Goal: Task Accomplishment & Management: Use online tool/utility

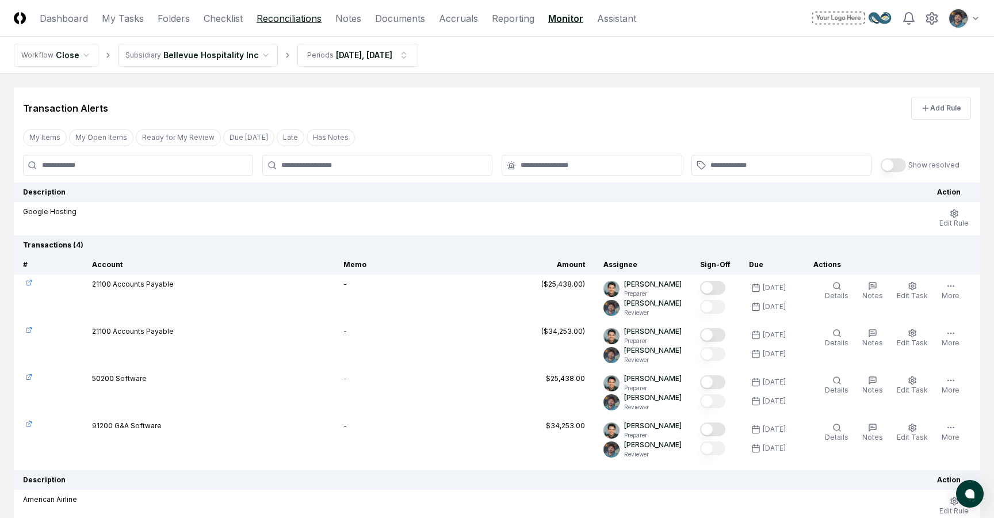
drag, startPoint x: 0, startPoint y: 0, endPoint x: 269, endPoint y: 24, distance: 270.2
click at [269, 24] on link "Reconciliations" at bounding box center [289, 19] width 65 height 14
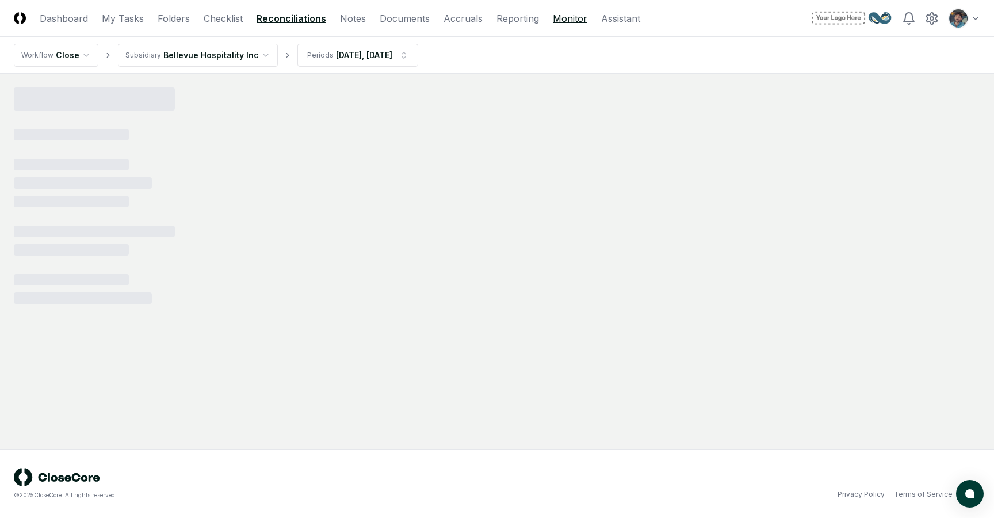
click at [553, 15] on link "Monitor" at bounding box center [570, 19] width 35 height 14
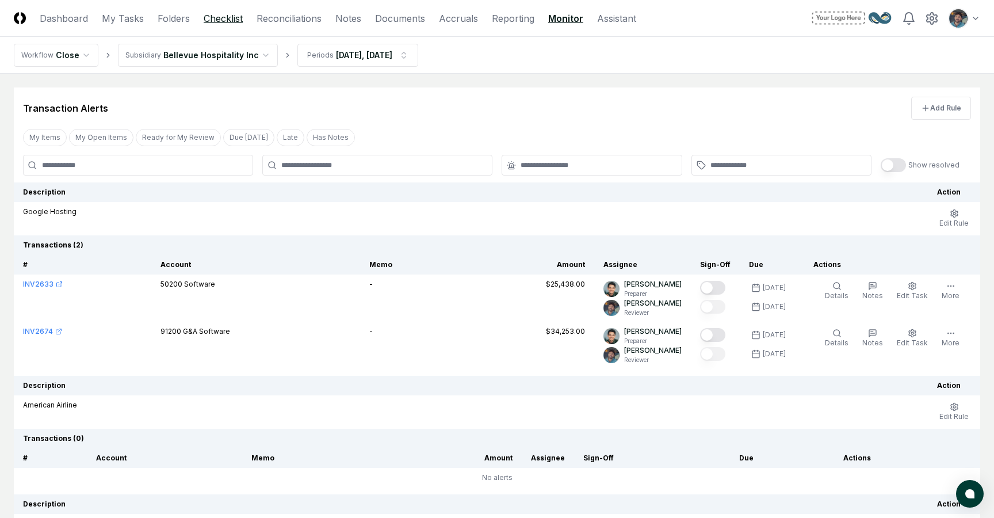
click at [230, 17] on link "Checklist" at bounding box center [223, 19] width 39 height 14
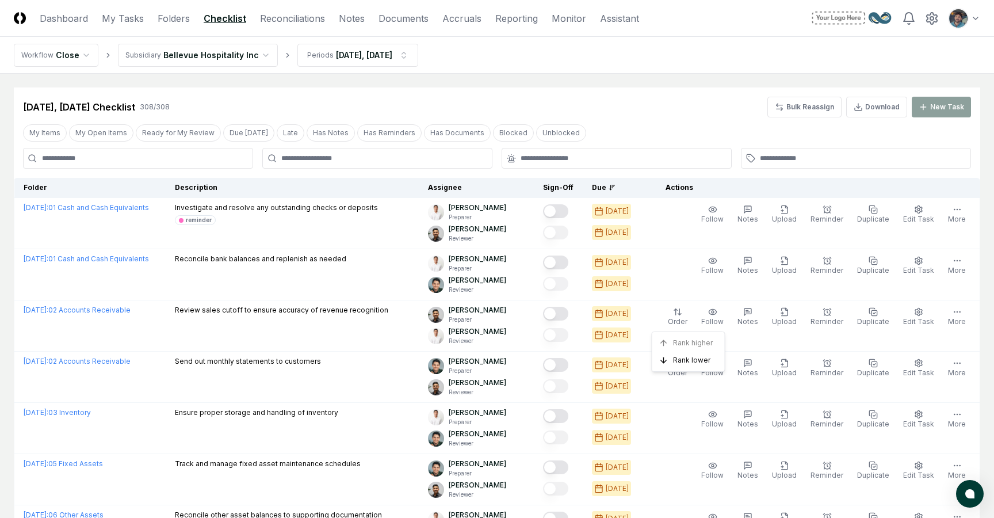
click at [67, 21] on link "Dashboard" at bounding box center [64, 19] width 48 height 14
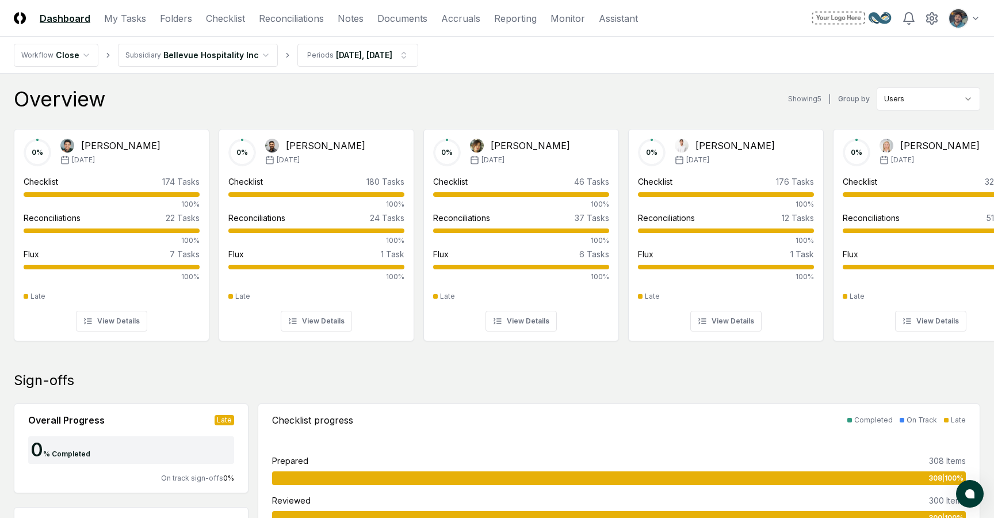
click at [121, 26] on header "CloseCore Dashboard My Tasks Folders Checklist Reconciliations Notes Documents …" at bounding box center [497, 18] width 994 height 37
click at [121, 24] on link "My Tasks" at bounding box center [125, 19] width 42 height 14
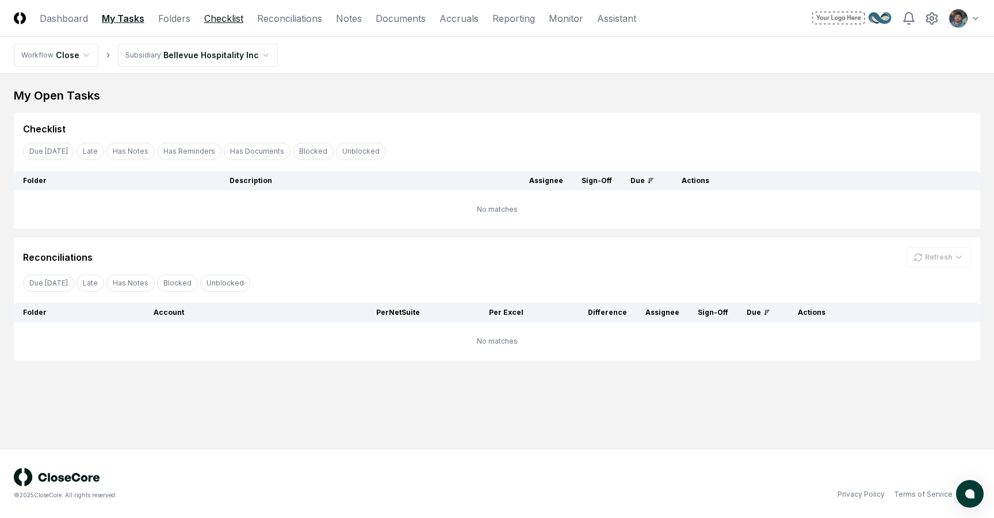
click at [205, 21] on link "Checklist" at bounding box center [223, 19] width 39 height 14
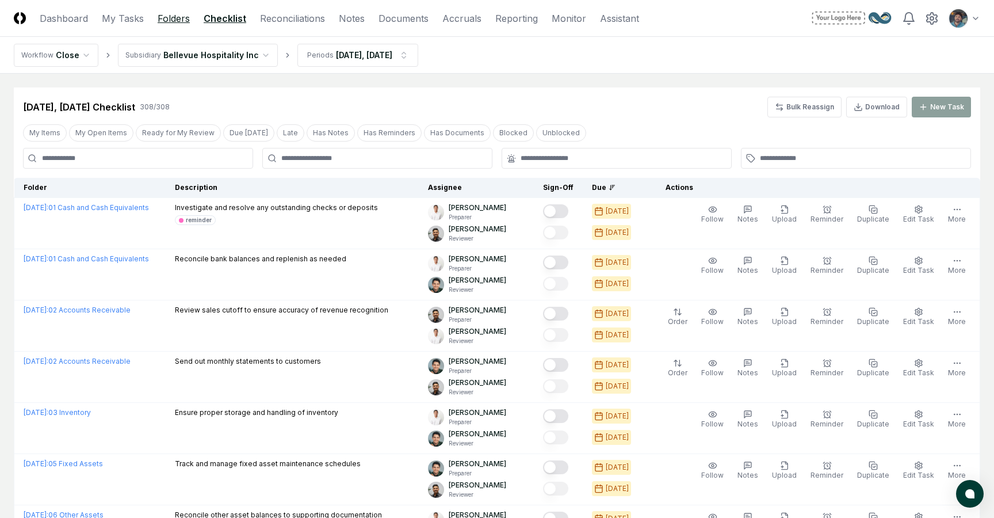
click at [176, 23] on link "Folders" at bounding box center [174, 19] width 32 height 14
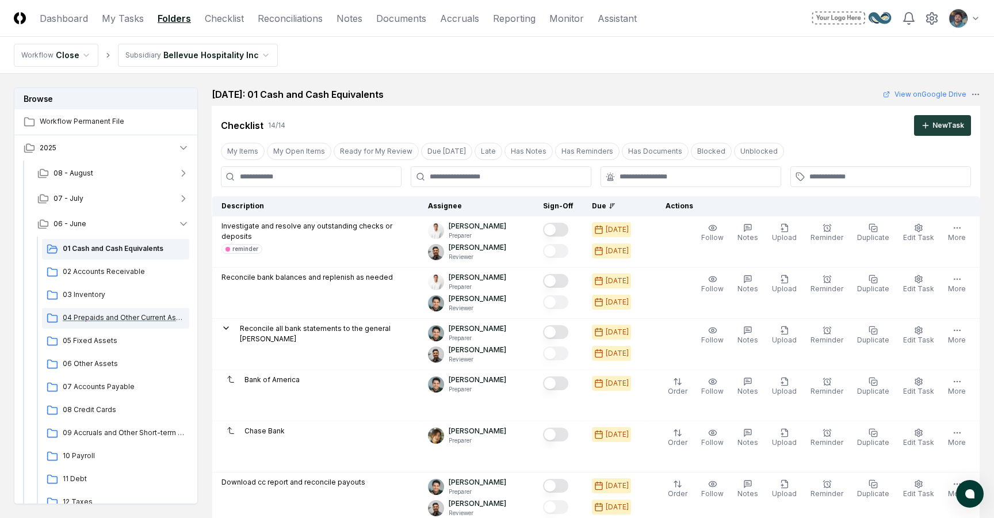
click at [121, 316] on span "04 Prepaids and Other Current Assets" at bounding box center [124, 317] width 122 height 10
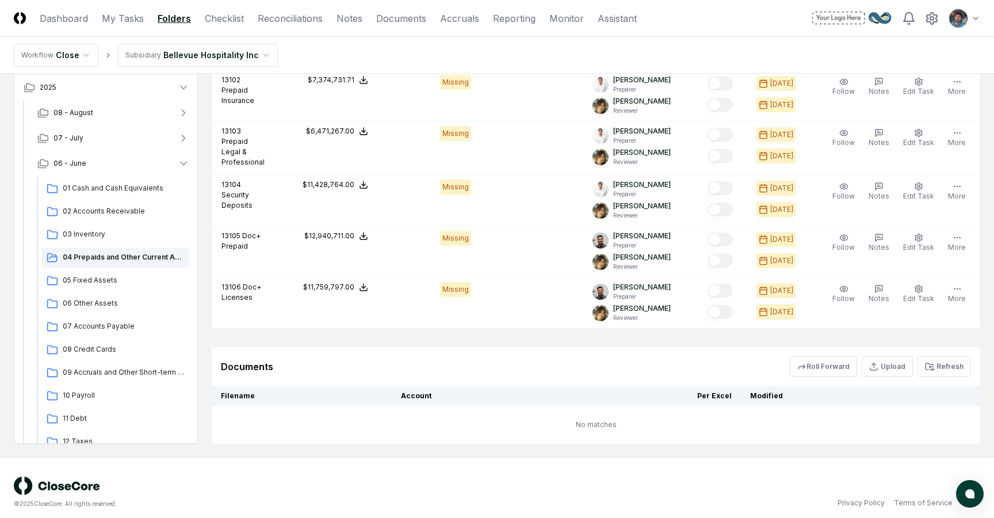
scroll to position [742, 0]
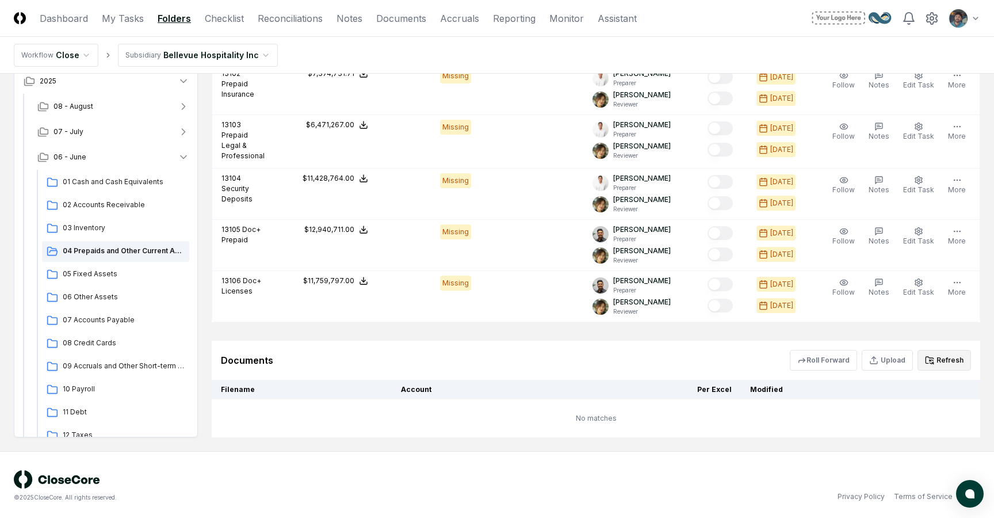
click at [937, 355] on button "Refresh" at bounding box center [943, 360] width 53 height 21
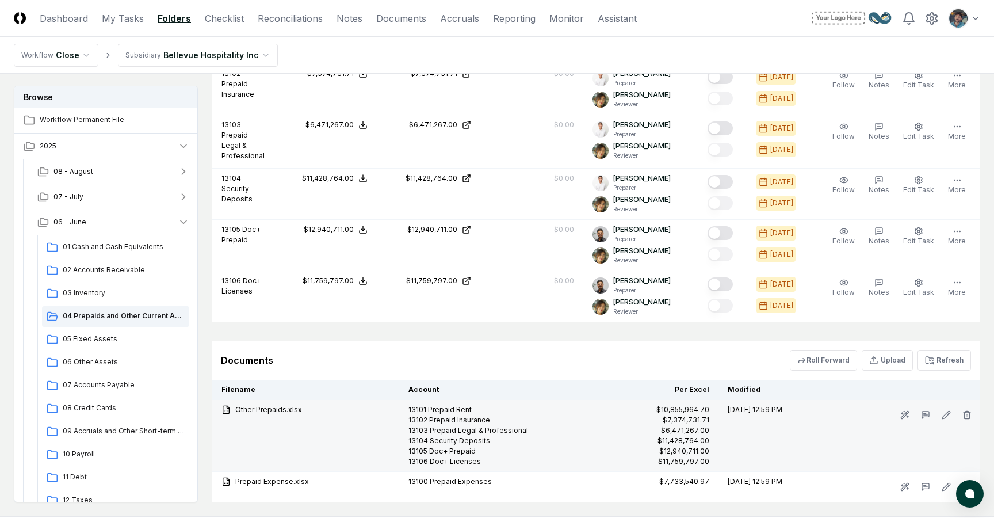
scroll to position [807, 0]
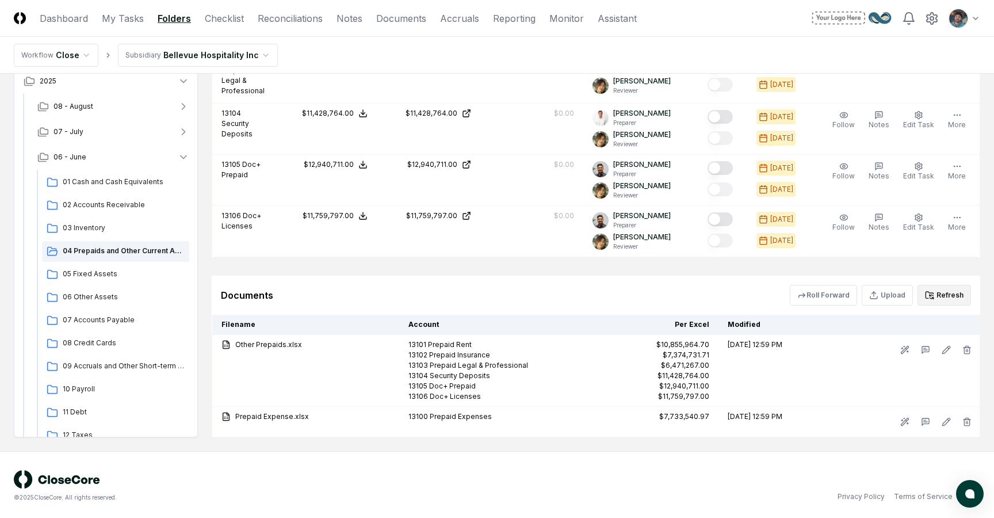
click at [941, 292] on button "Refresh" at bounding box center [943, 295] width 53 height 21
click at [950, 294] on button "Refresh" at bounding box center [943, 295] width 53 height 21
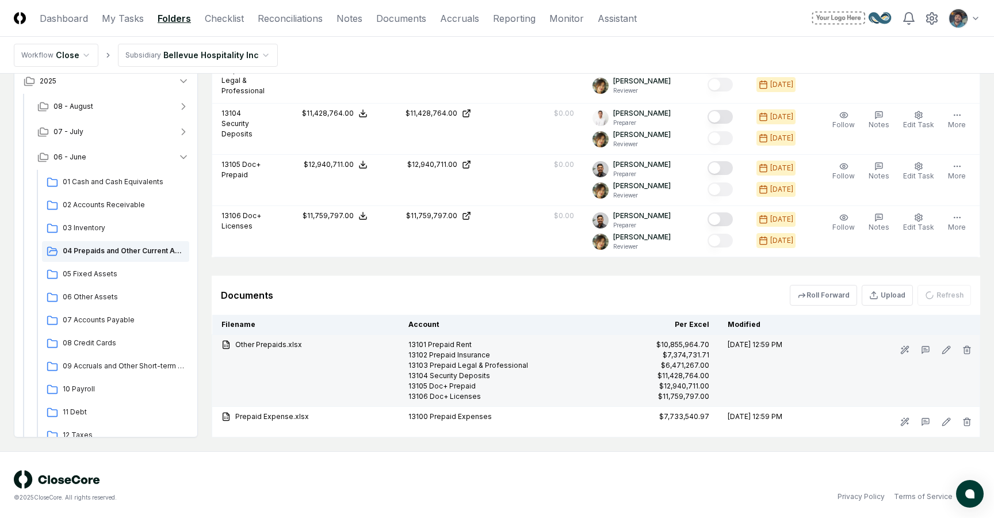
click at [680, 360] on div "$6,471,267.00" at bounding box center [685, 365] width 48 height 10
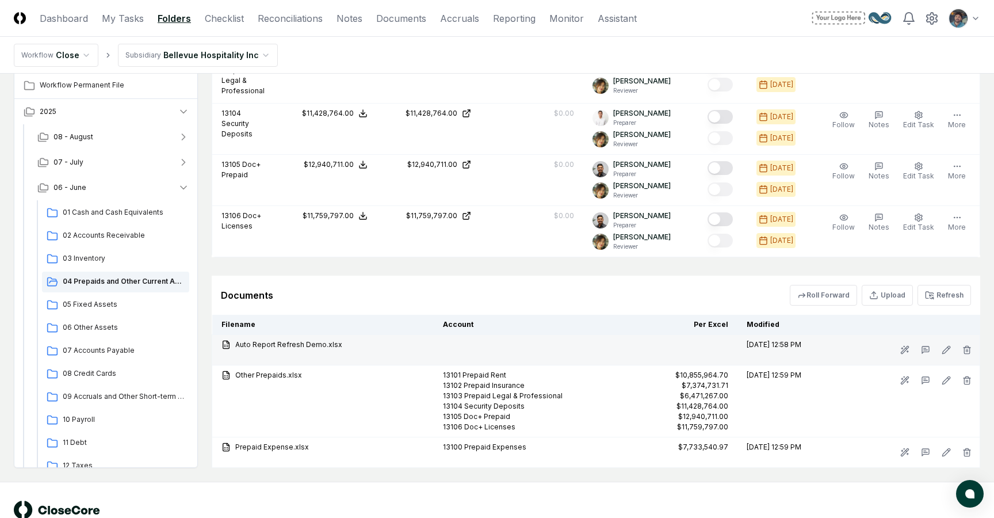
click at [737, 348] on td "[DATE] 12:58 PM" at bounding box center [790, 350] width 106 height 30
click at [906, 347] on icon at bounding box center [904, 349] width 7 height 7
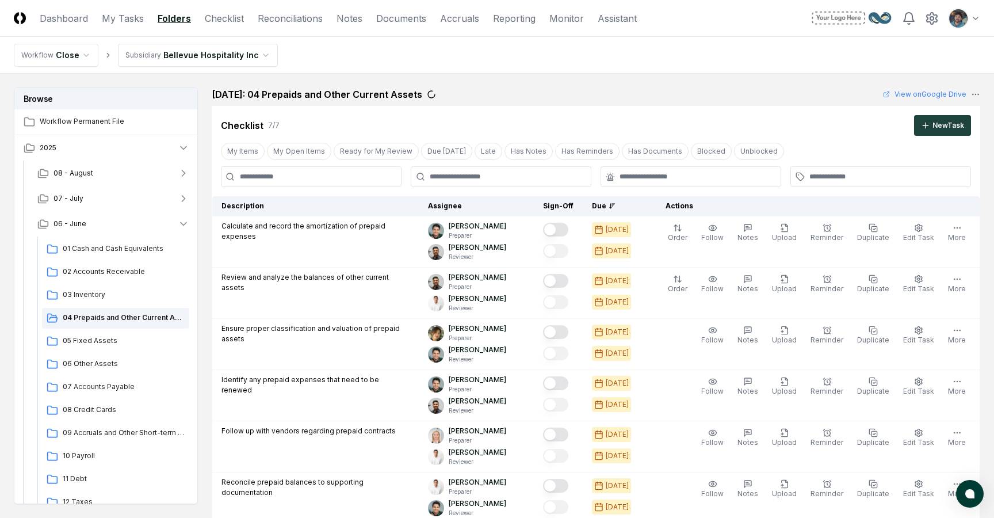
scroll to position [807, 0]
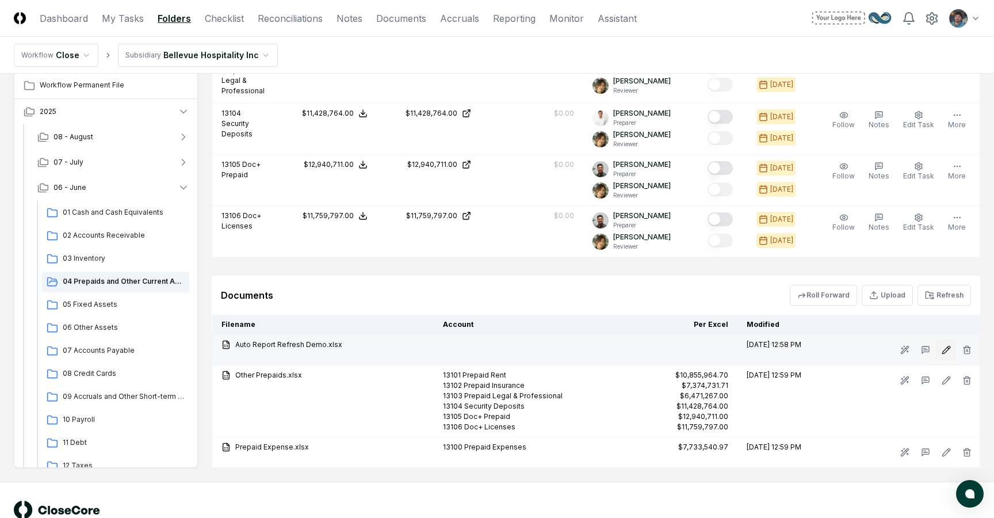
click at [938, 350] on button at bounding box center [946, 349] width 21 height 21
click at [928, 350] on icon at bounding box center [925, 349] width 9 height 9
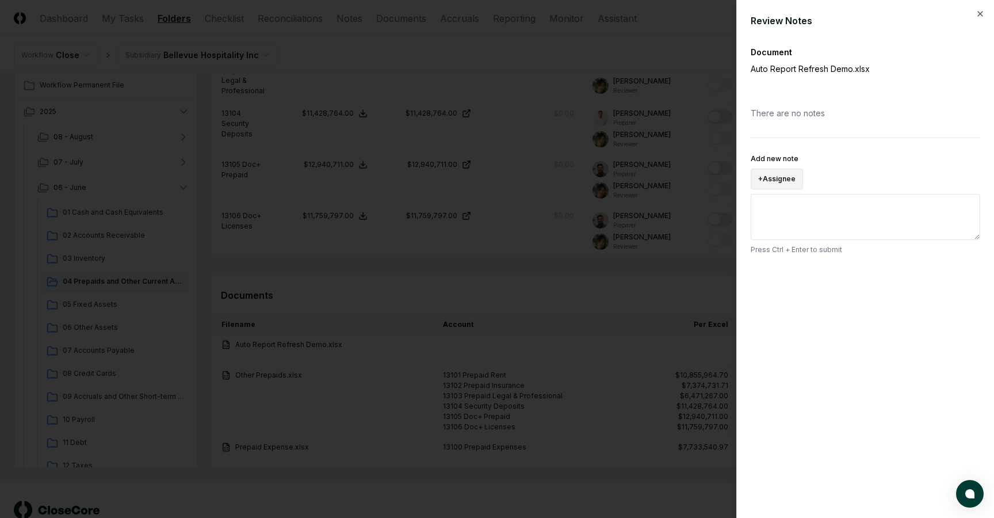
click at [783, 182] on button "+ Assignee" at bounding box center [777, 179] width 52 height 21
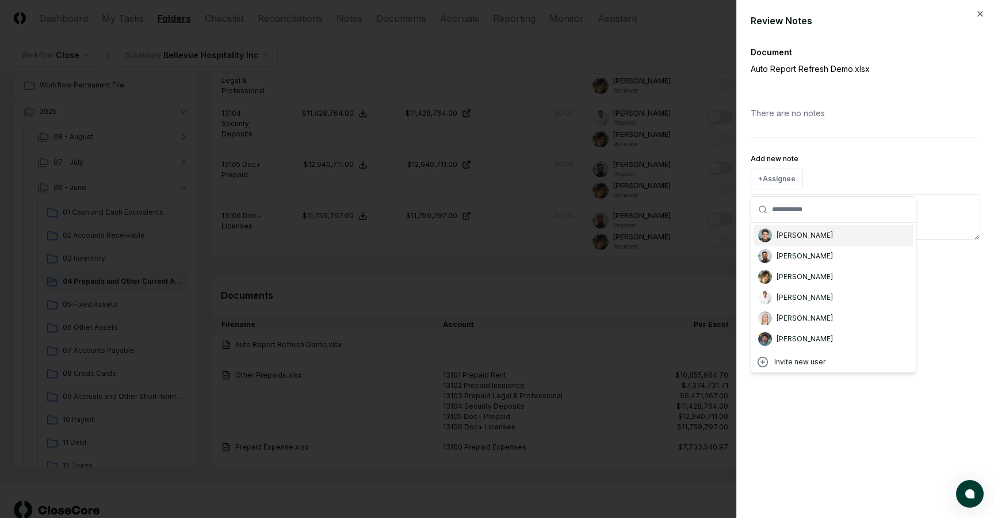
click at [828, 162] on div "Add new note + Assignee Arthur Cook Fausto Lucero Jane Liu Jonas Reyes Shelby C…" at bounding box center [865, 203] width 229 height 103
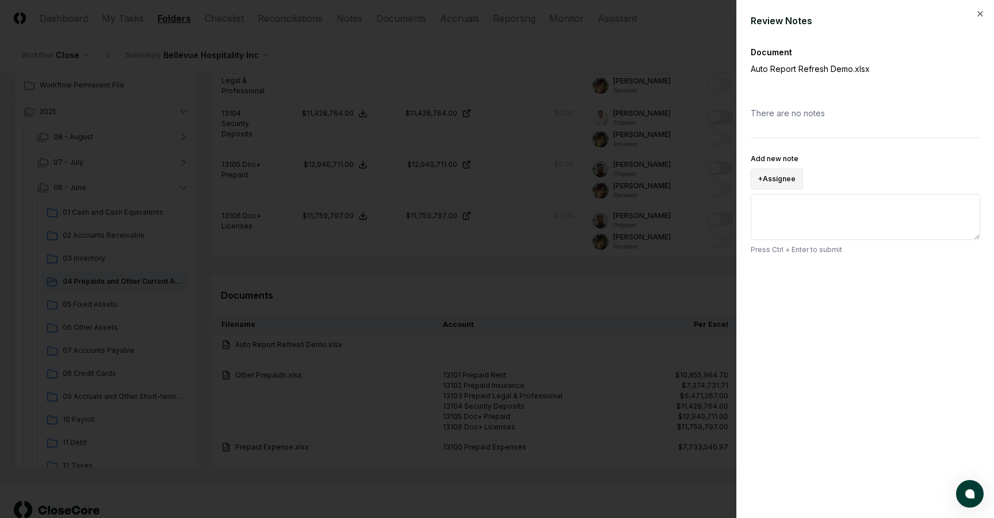
click at [783, 182] on button "+ Assignee" at bounding box center [777, 179] width 52 height 21
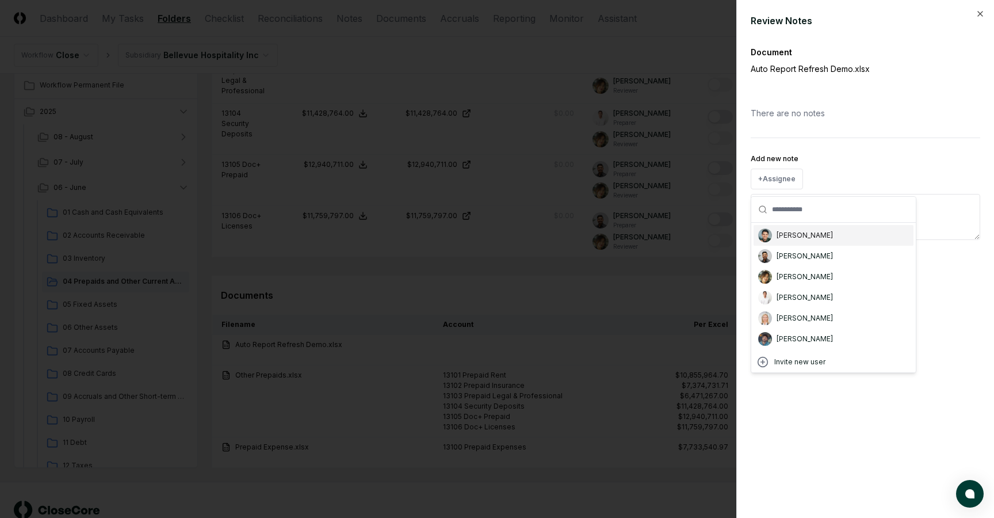
click at [791, 239] on div "[PERSON_NAME]" at bounding box center [804, 235] width 56 height 10
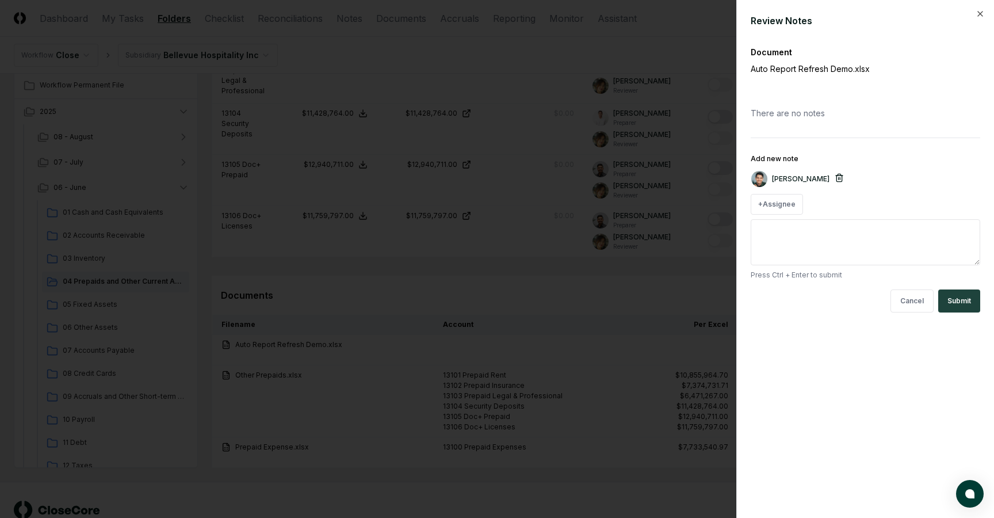
click at [840, 178] on line "button" at bounding box center [840, 178] width 0 height 2
click at [781, 179] on button "+ Assignee" at bounding box center [777, 179] width 52 height 21
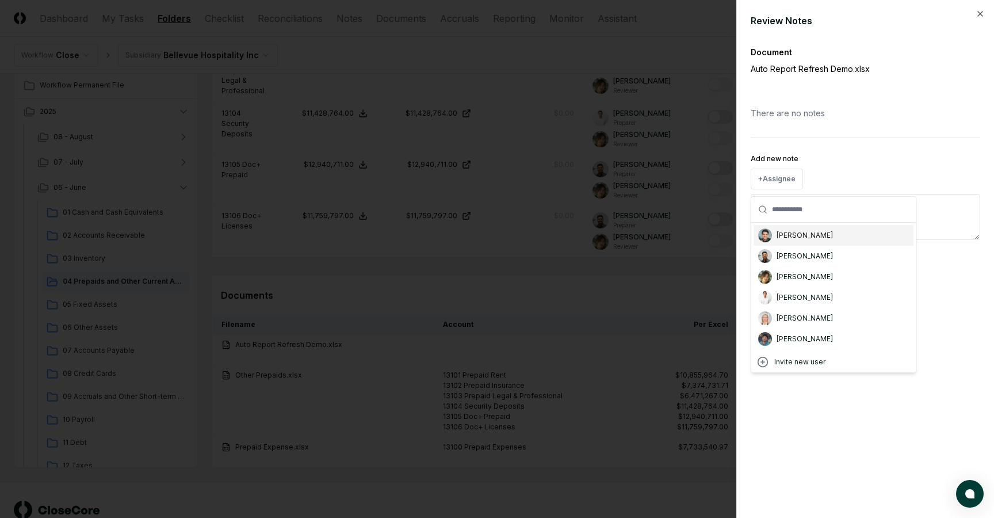
click at [787, 237] on div "[PERSON_NAME]" at bounding box center [804, 235] width 56 height 10
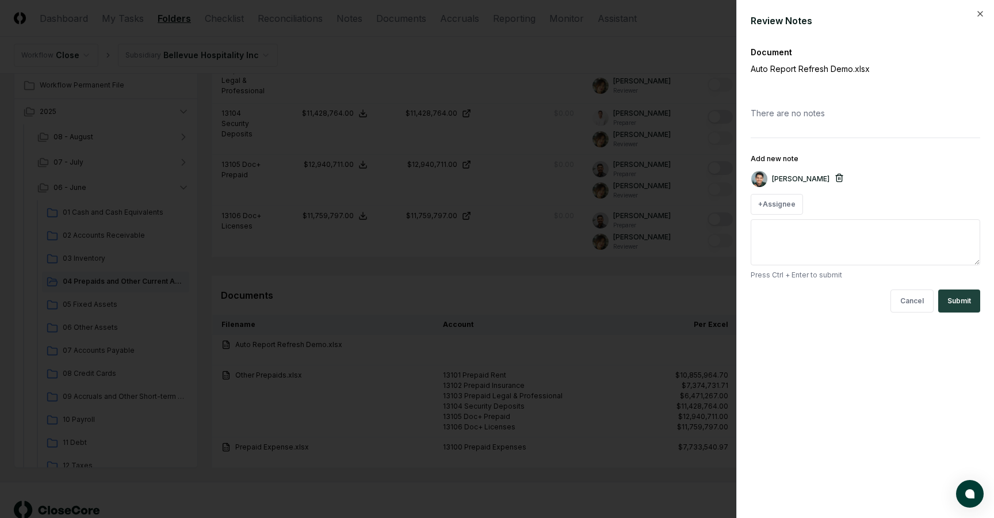
click at [835, 181] on icon "button" at bounding box center [839, 177] width 9 height 9
click at [982, 12] on icon "button" at bounding box center [980, 14] width 5 height 5
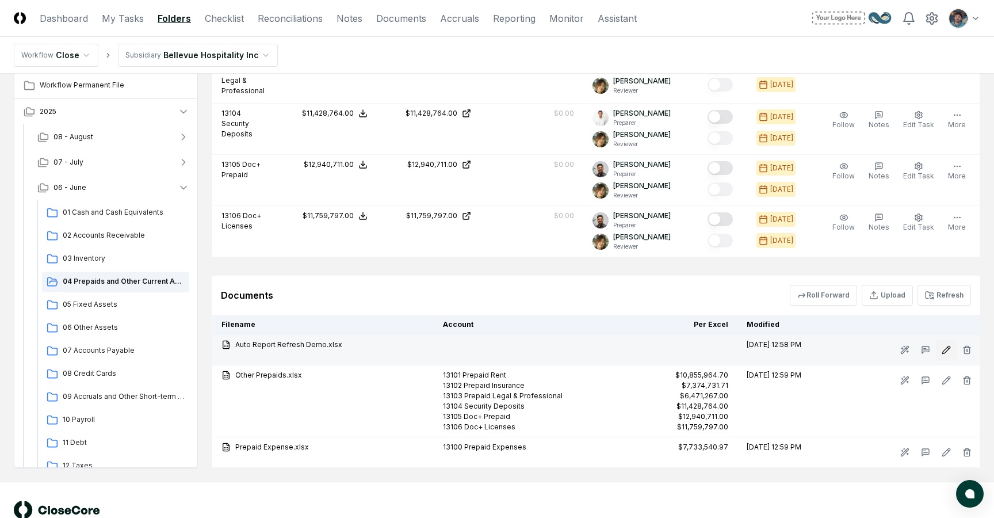
click at [944, 347] on icon at bounding box center [945, 349] width 7 height 7
click at [926, 347] on icon at bounding box center [925, 349] width 9 height 9
click at [809, 353] on td "[DATE] 12:58 PM" at bounding box center [790, 350] width 106 height 30
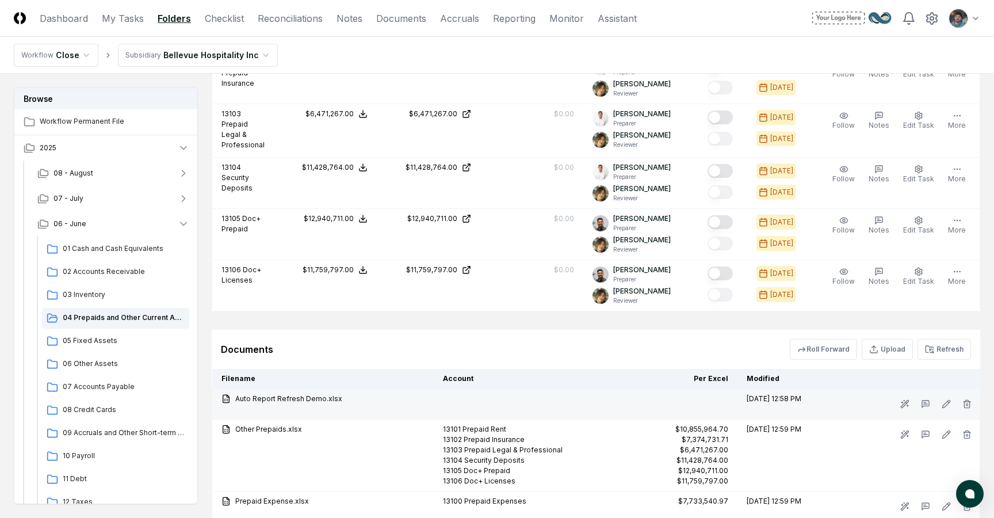
scroll to position [779, 0]
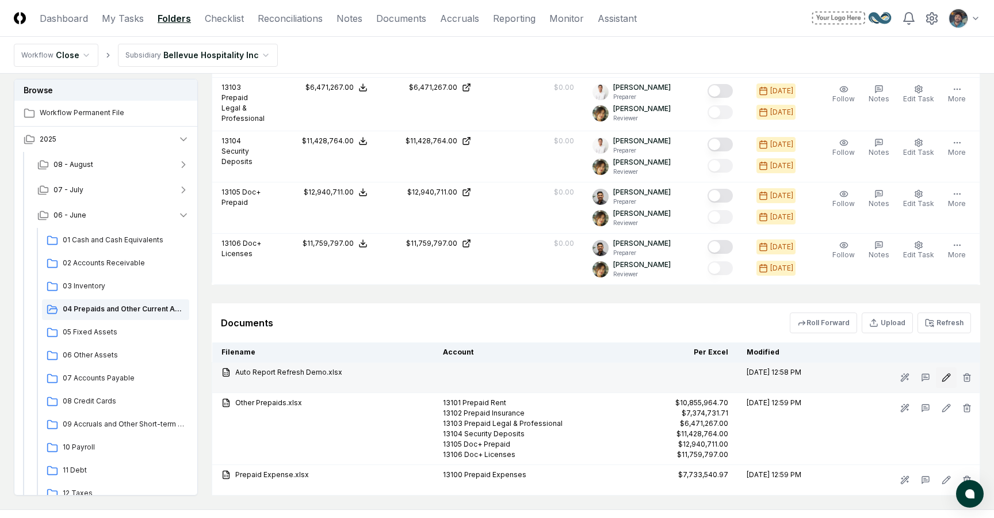
click at [947, 378] on icon at bounding box center [946, 377] width 9 height 9
click at [927, 377] on icon at bounding box center [926, 377] width 4 height 0
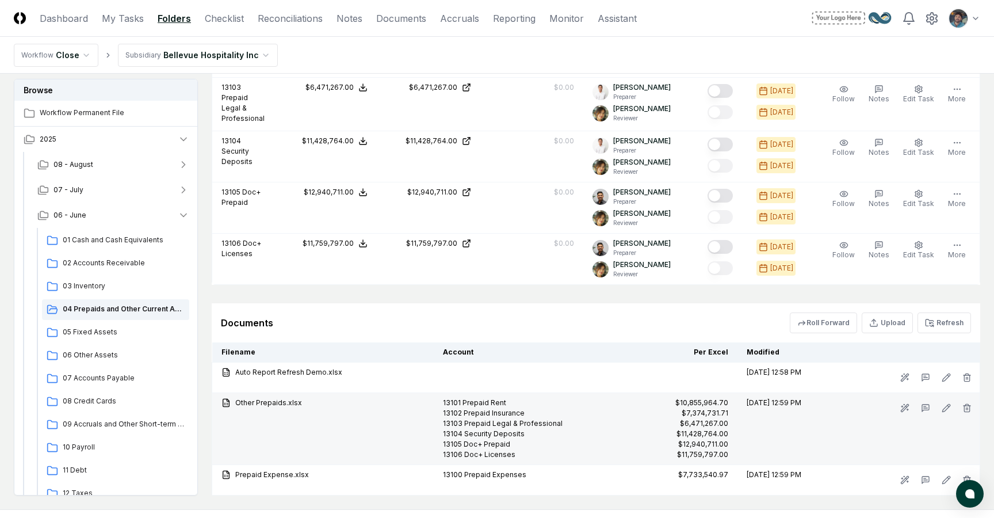
click at [841, 450] on td "[DATE] 12:59 PM" at bounding box center [790, 429] width 106 height 72
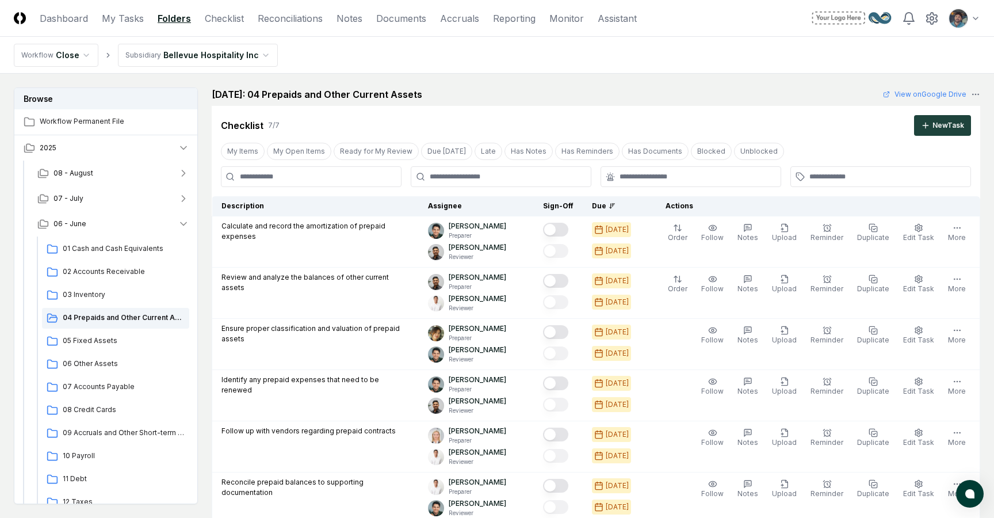
click at [465, 61] on nav "Workflow Close Subsidiary Bellevue Hospitality Inc" at bounding box center [497, 55] width 994 height 37
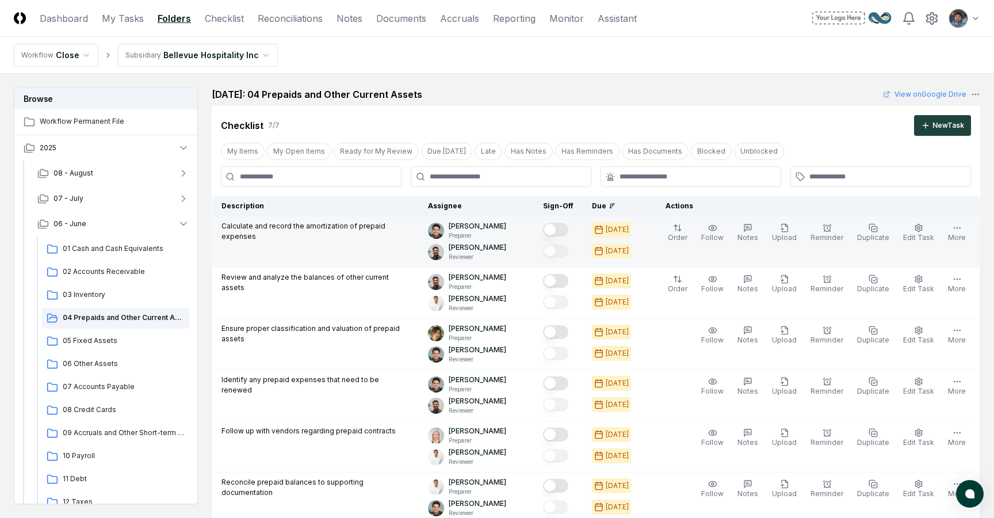
scroll to position [837, 0]
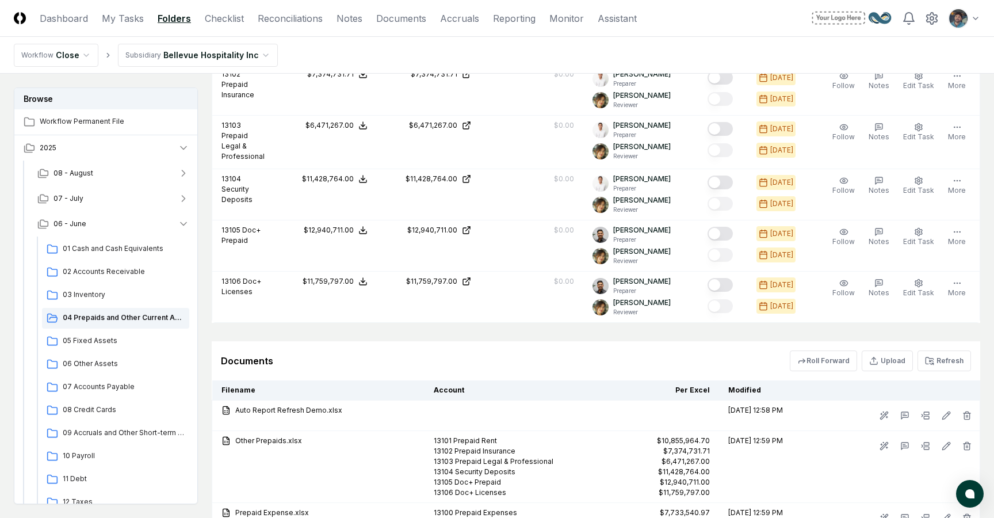
scroll to position [837, 0]
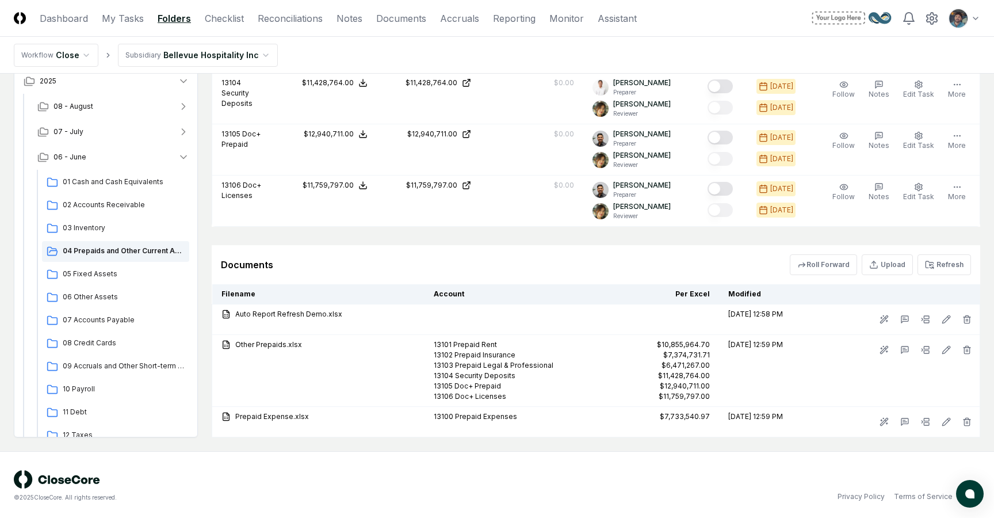
click at [518, 245] on div "Documents Roll Forward Upload Refresh" at bounding box center [596, 264] width 768 height 39
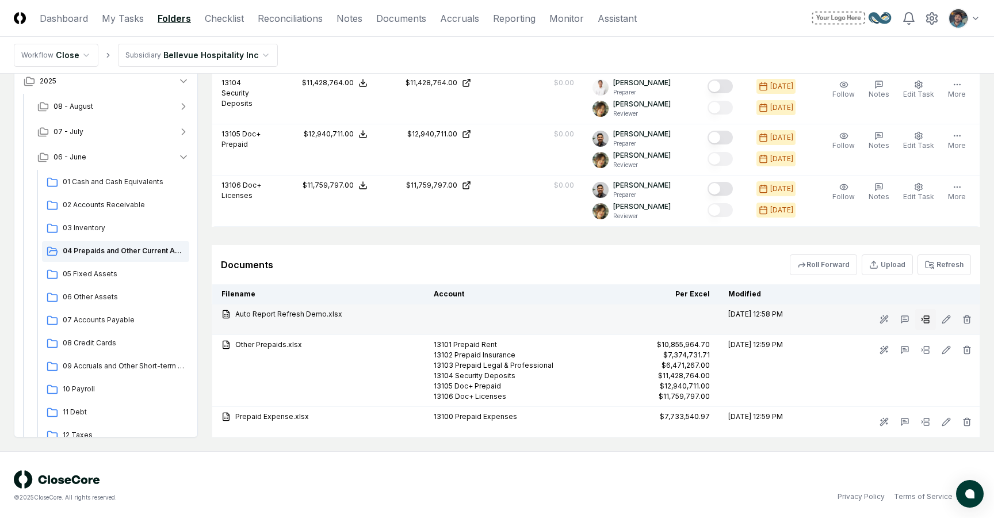
click at [923, 315] on icon at bounding box center [925, 319] width 9 height 9
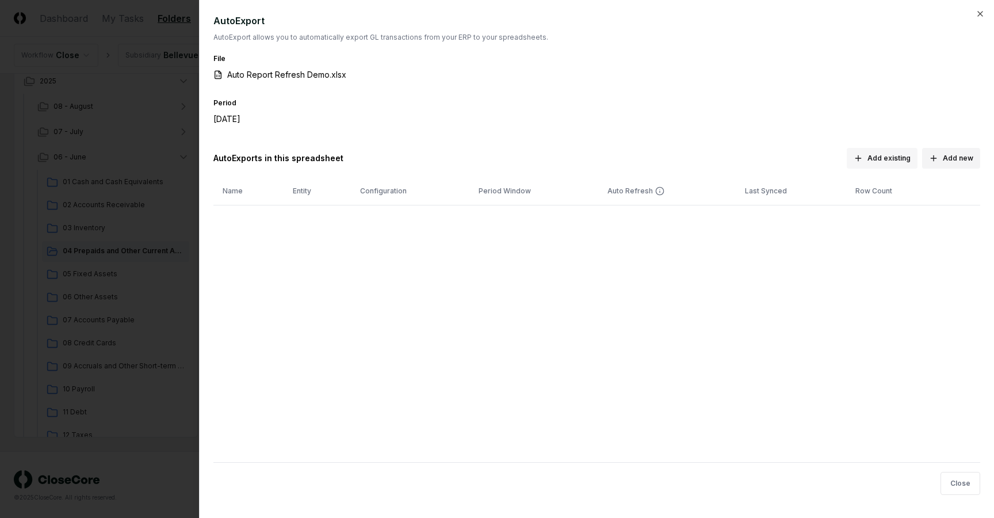
click at [878, 160] on button "Add existing" at bounding box center [882, 158] width 71 height 21
click at [955, 154] on button "Add new" at bounding box center [951, 158] width 58 height 21
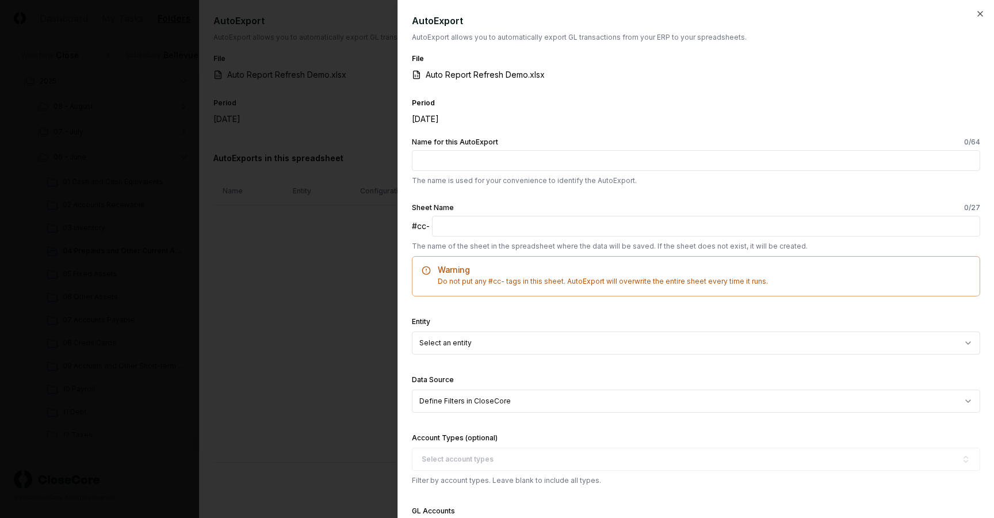
click at [484, 162] on input "Name for this AutoExport 0 /64" at bounding box center [696, 160] width 568 height 21
type input "**********"
click at [458, 226] on input "text" at bounding box center [706, 226] width 548 height 21
type input "**********"
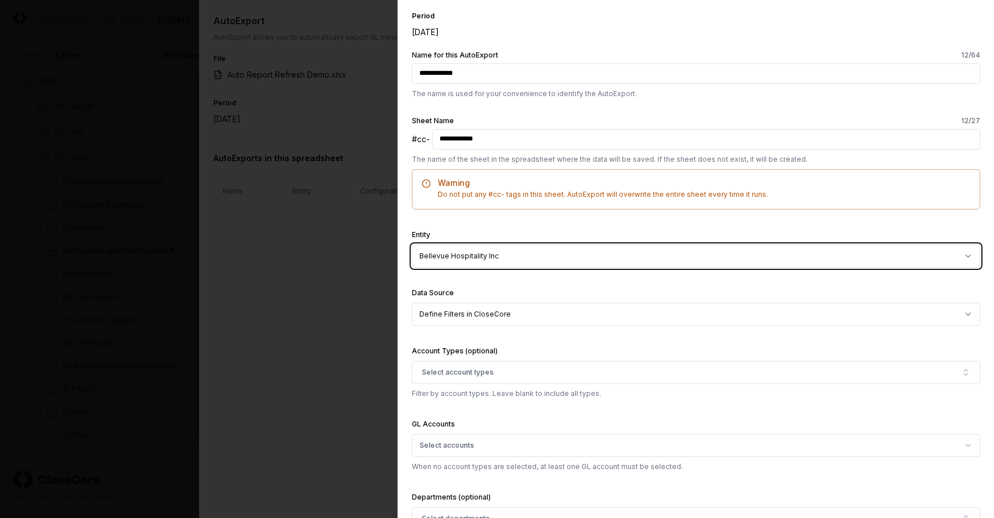
scroll to position [88, 0]
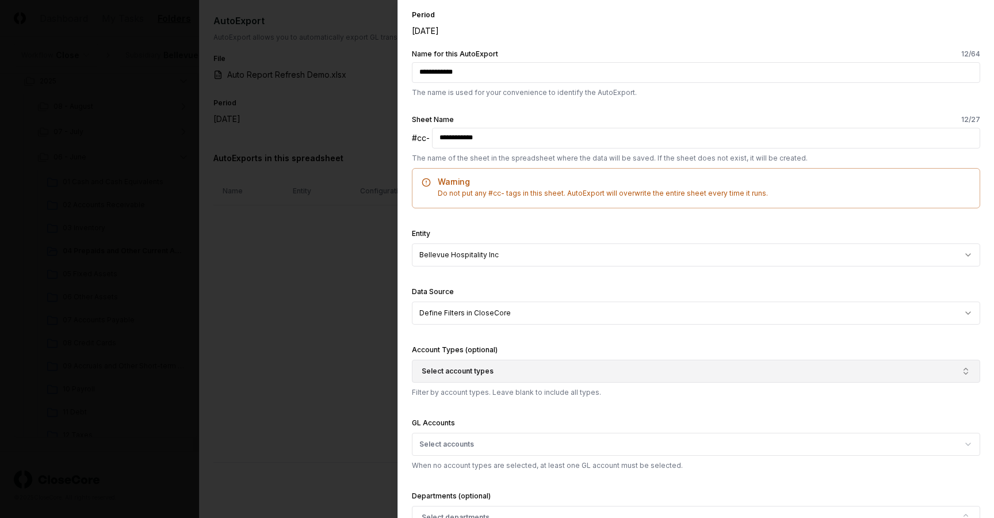
click at [454, 369] on span "Select account types" at bounding box center [458, 371] width 72 height 10
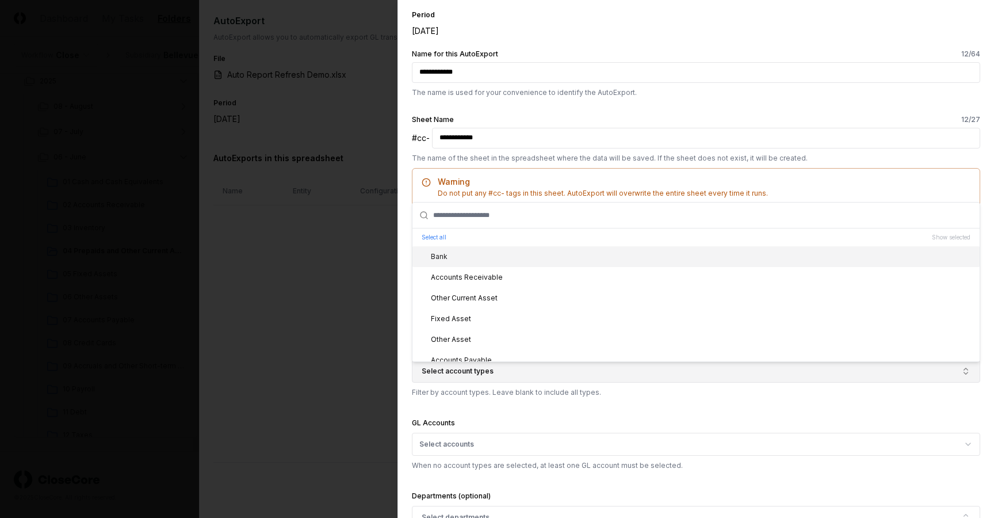
click at [454, 369] on span "Select account types" at bounding box center [458, 371] width 72 height 10
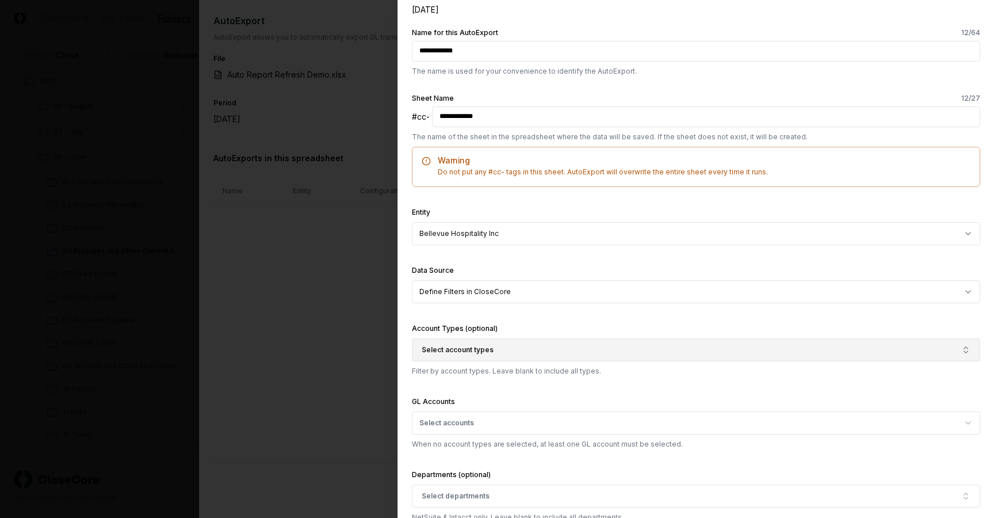
scroll to position [116, 0]
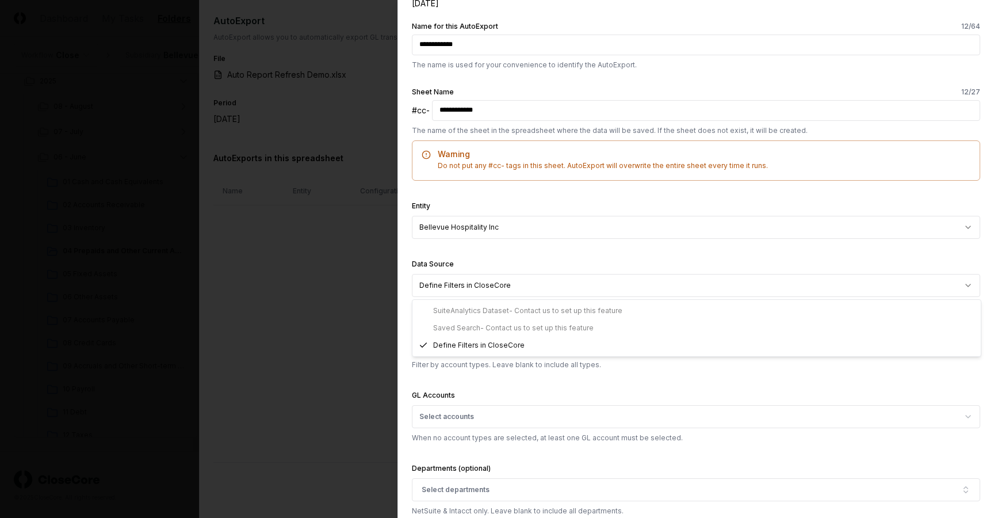
click at [458, 313] on div "SuiteAnalytics Dataset - Contact us to set up this feature Saved Search - Conta…" at bounding box center [696, 328] width 568 height 56
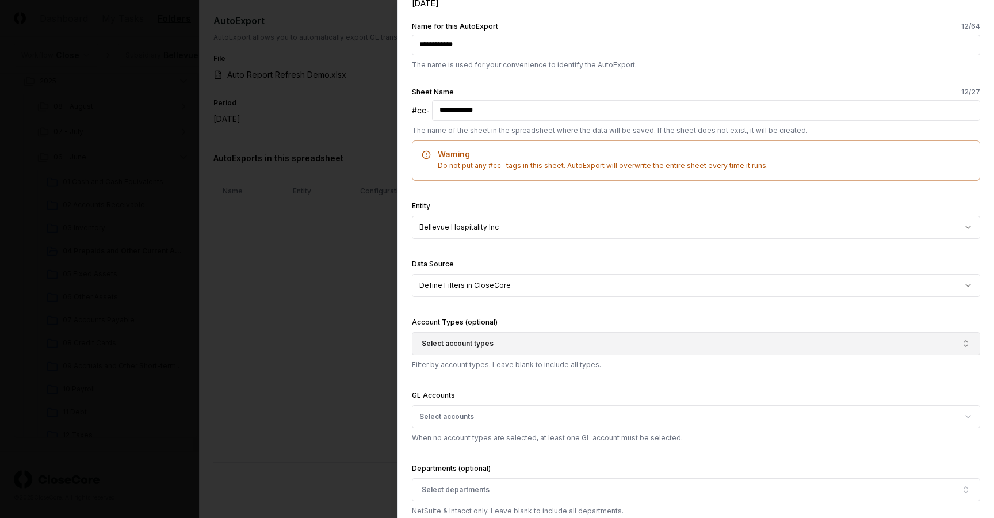
click at [450, 342] on span "Select account types" at bounding box center [458, 343] width 72 height 10
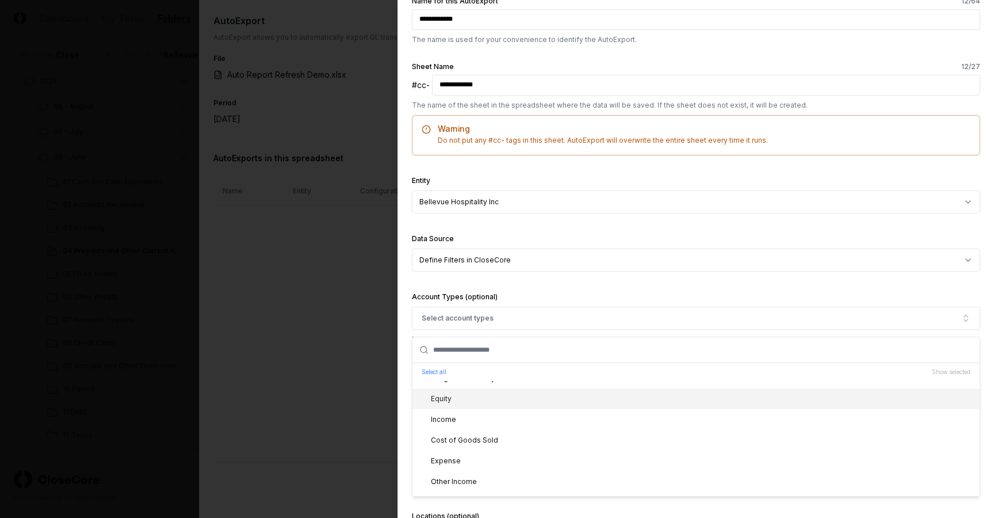
scroll to position [179, 0]
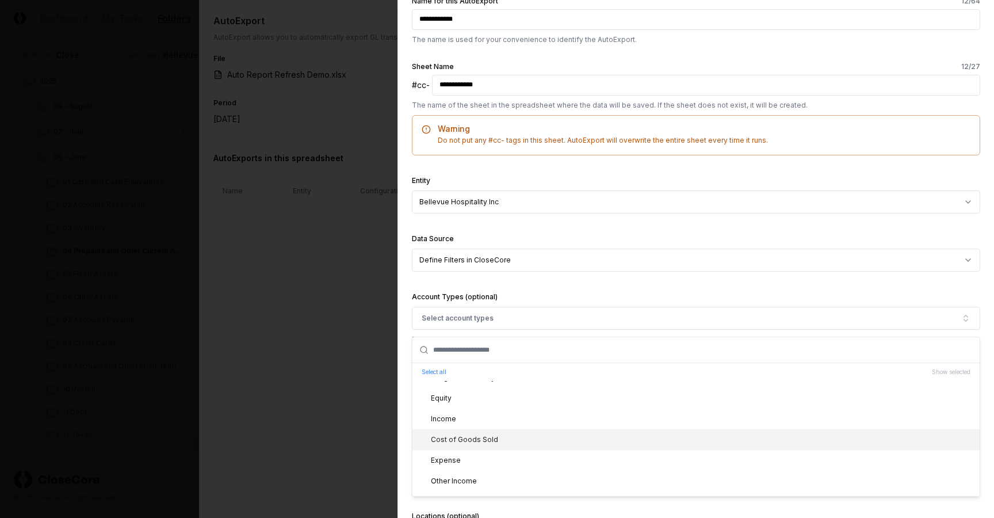
click at [472, 443] on div "Cost of Goods Sold" at bounding box center [457, 439] width 81 height 10
click at [502, 296] on div "Account Types (optional) Cost of Goods Sold Select all Show selected Fixed Asse…" at bounding box center [696, 317] width 568 height 55
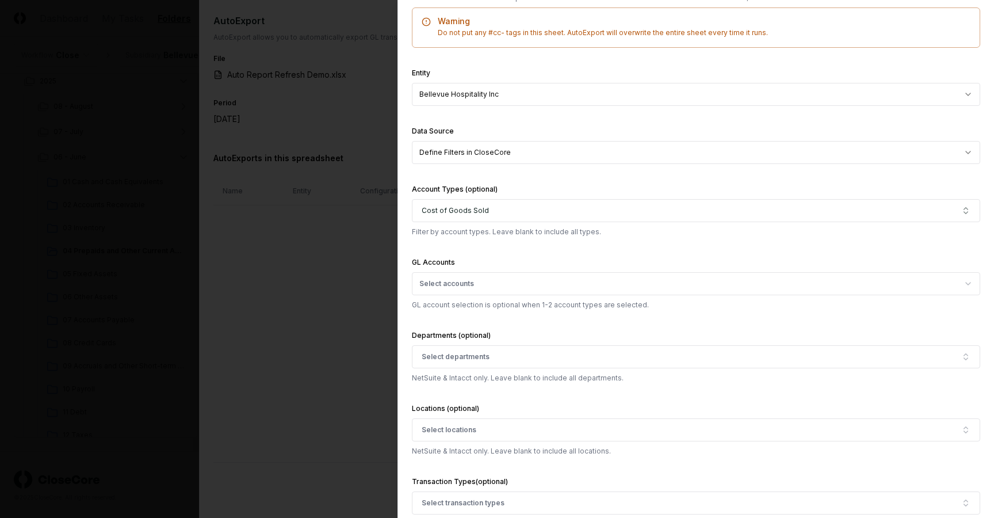
scroll to position [256, 0]
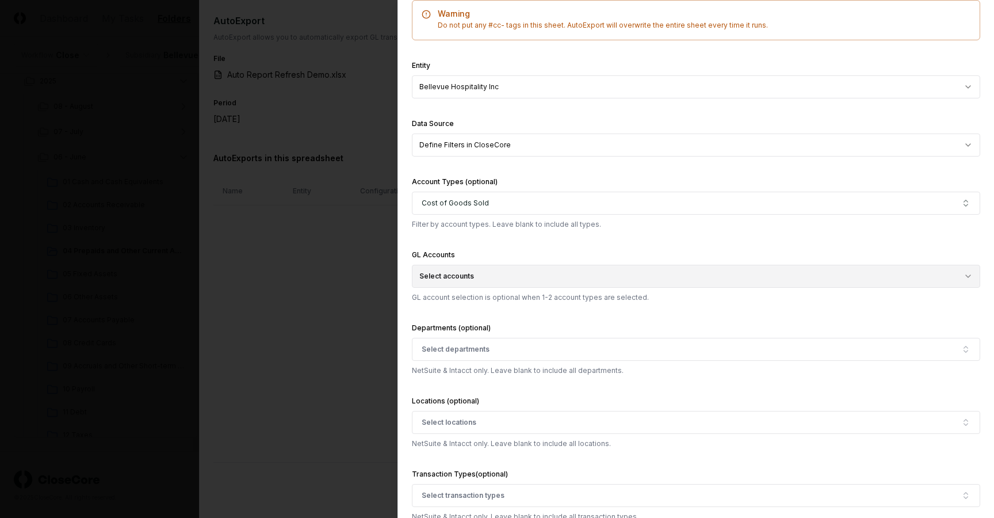
click at [478, 276] on button "Select accounts" at bounding box center [696, 276] width 568 height 23
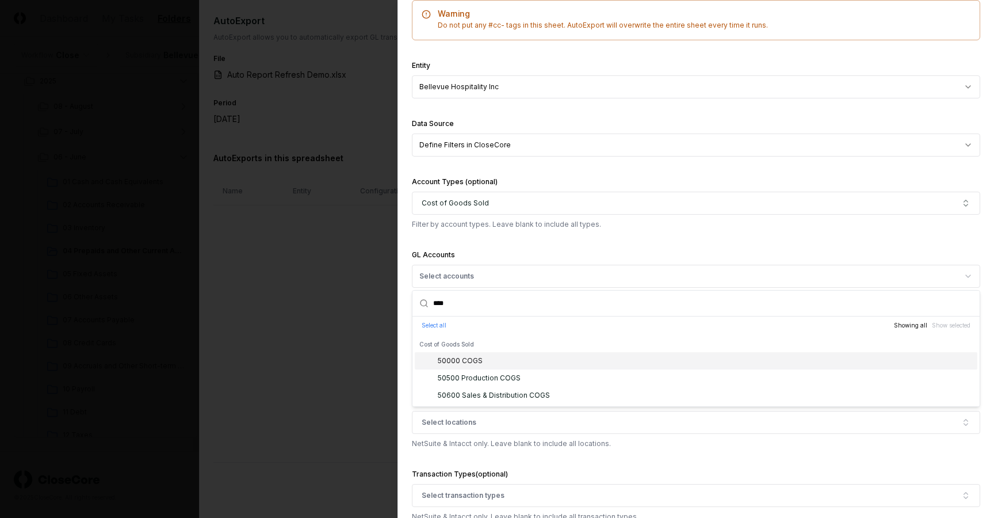
type input "****"
click at [480, 361] on div "50000 COGS" at bounding box center [460, 360] width 45 height 10
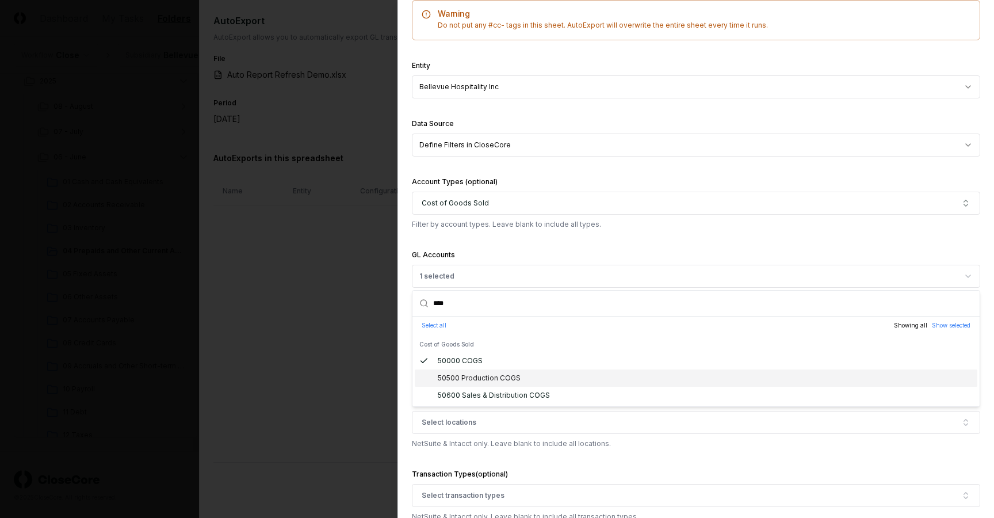
click at [477, 385] on div "50500 Production COGS" at bounding box center [696, 377] width 562 height 17
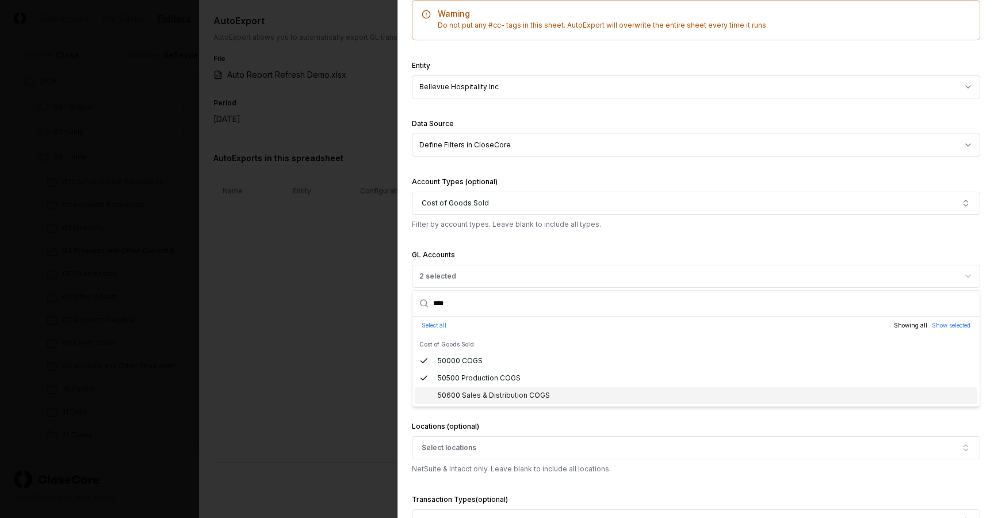
click at [475, 395] on div "50600 Sales & Distribution COGS" at bounding box center [494, 395] width 112 height 10
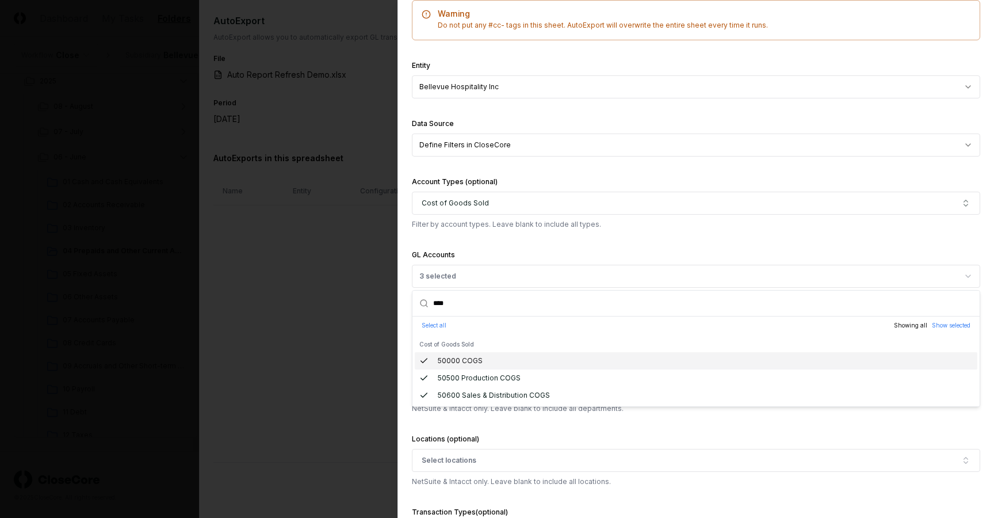
click at [491, 263] on div "GL Accounts 3 selected **** Select all Showing all Show selected Cost of Goods …" at bounding box center [696, 294] width 568 height 93
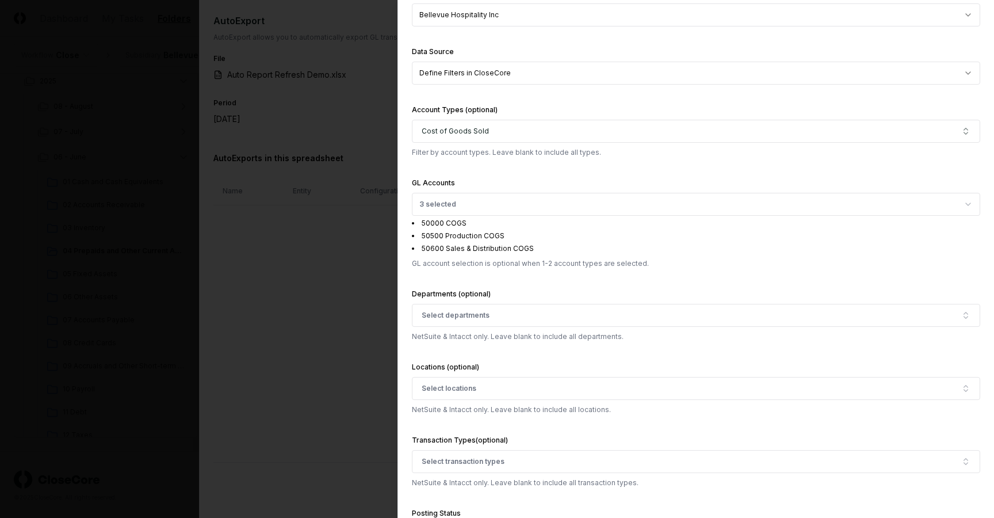
scroll to position [332, 0]
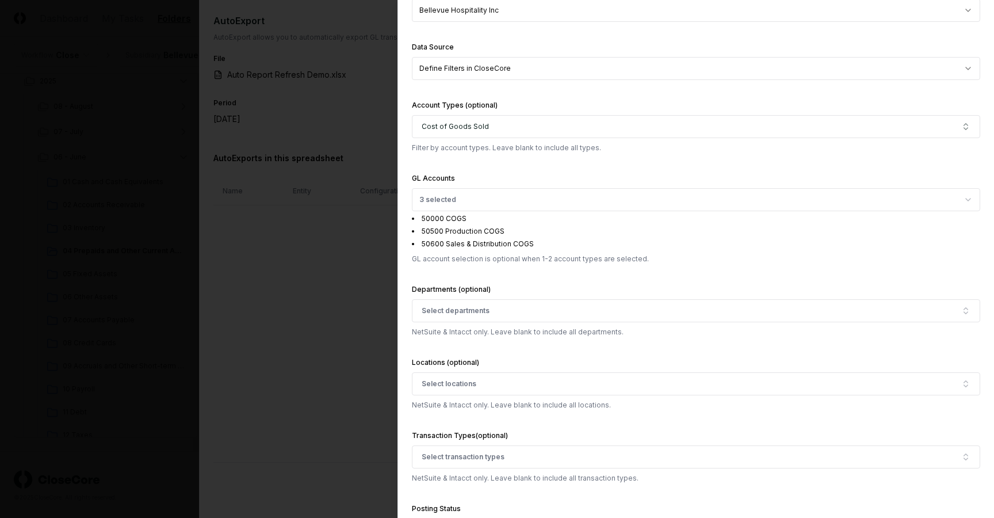
click at [466, 323] on div "Departments (optional) Select departments NetSuite & Intacct only. Leave blank …" at bounding box center [696, 309] width 568 height 55
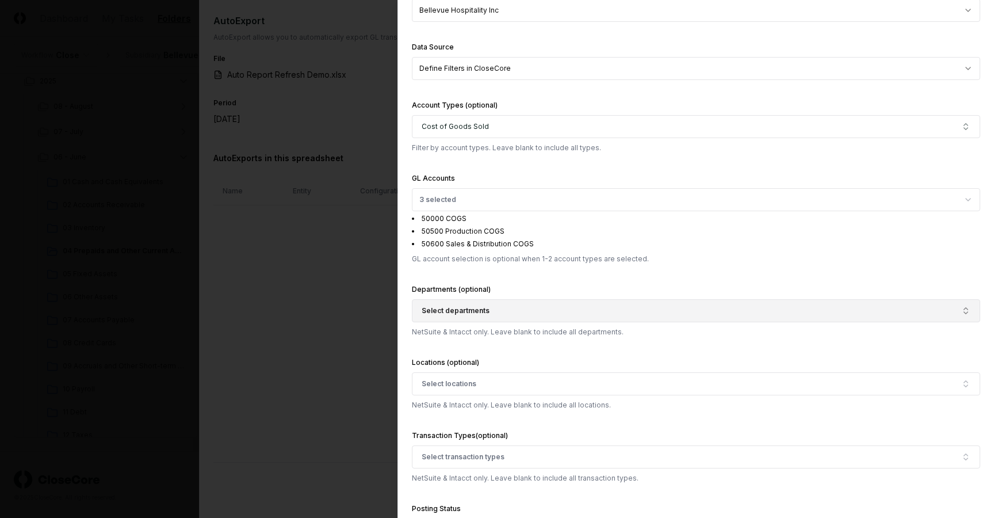
click at [462, 311] on span "Select departments" at bounding box center [456, 310] width 68 height 10
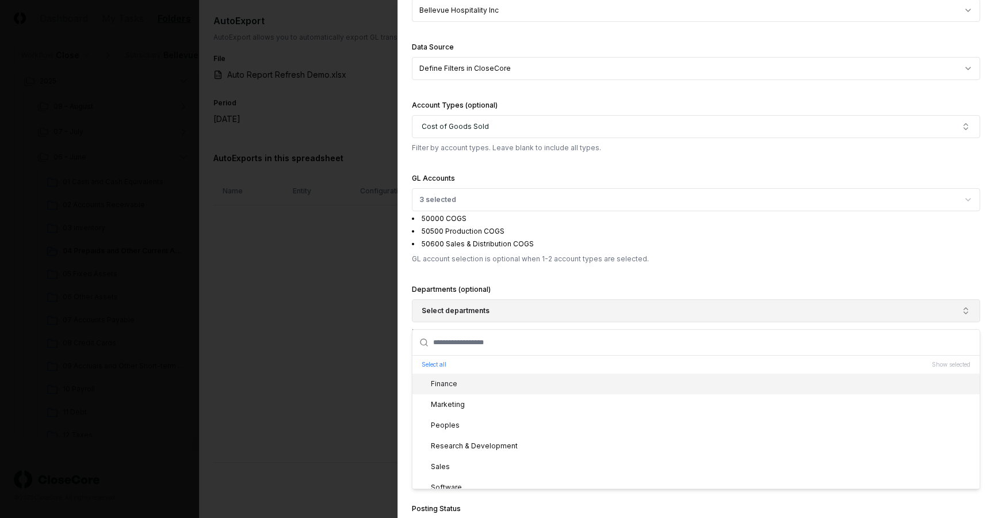
click at [462, 311] on span "Select departments" at bounding box center [456, 310] width 68 height 10
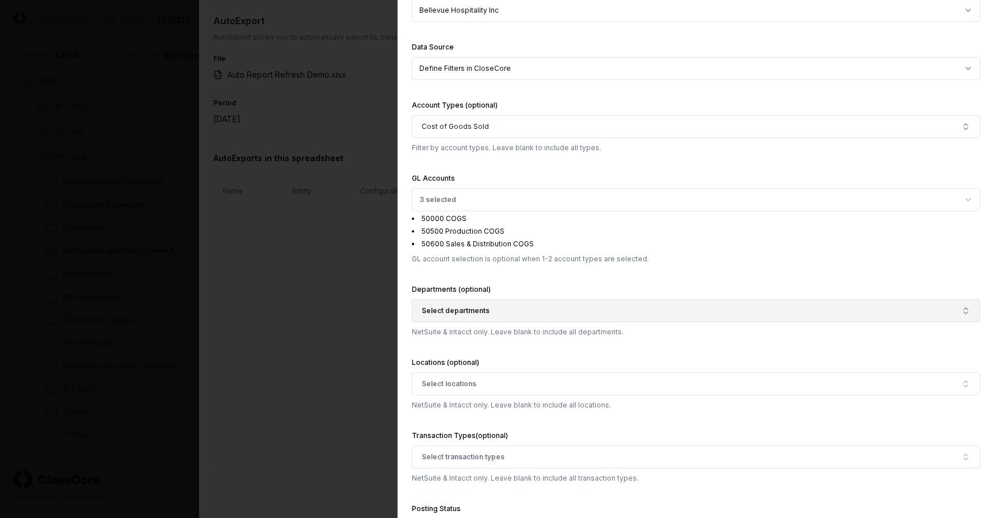
click at [462, 312] on span "Select departments" at bounding box center [456, 310] width 68 height 10
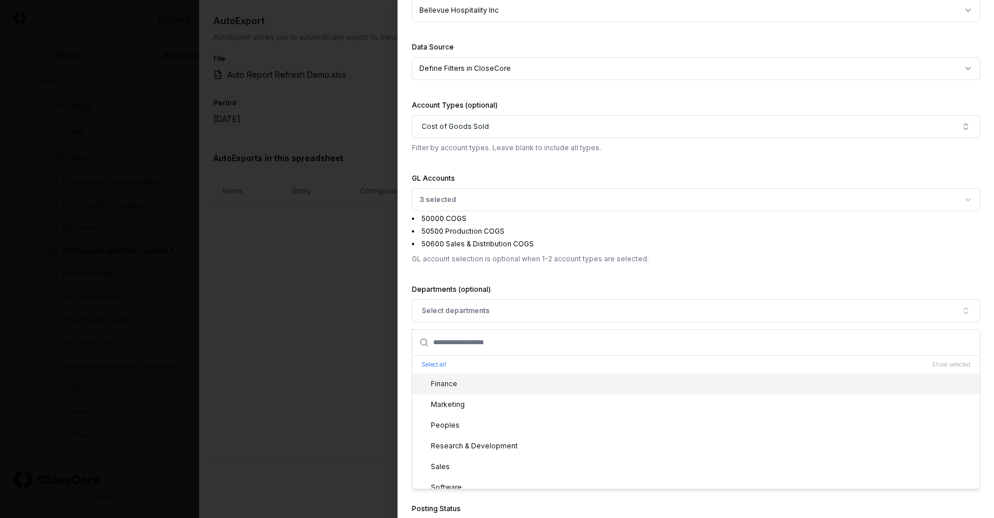
click at [425, 370] on div "Select all Show selected" at bounding box center [695, 364] width 567 height 18
click at [427, 366] on button "Select all" at bounding box center [434, 364] width 25 height 9
click at [458, 285] on label "Departments (optional)" at bounding box center [451, 289] width 79 height 9
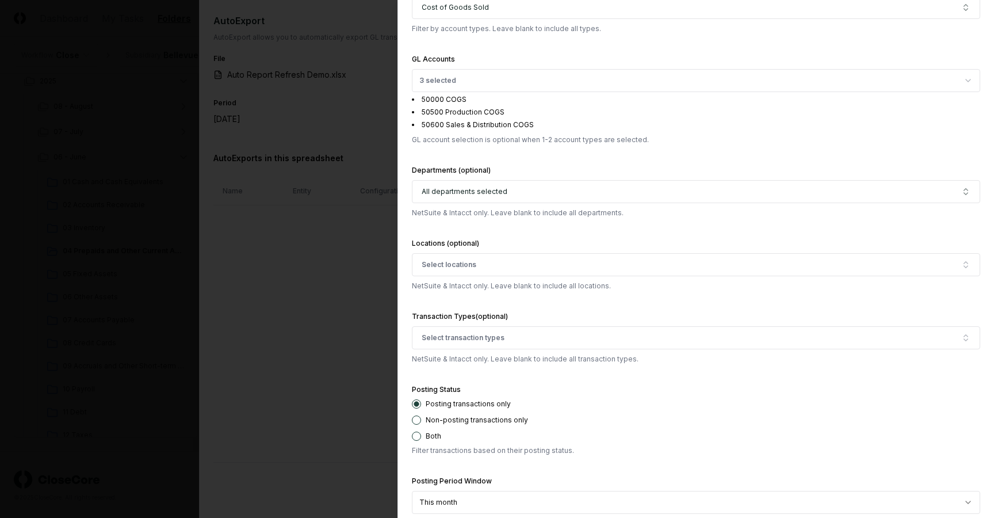
scroll to position [621, 0]
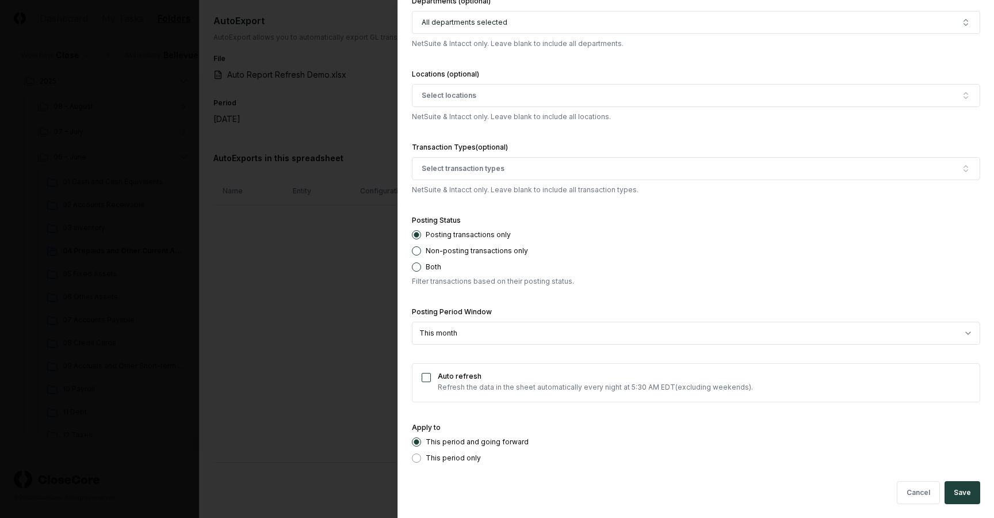
click at [424, 378] on button "Auto refresh" at bounding box center [426, 377] width 9 height 9
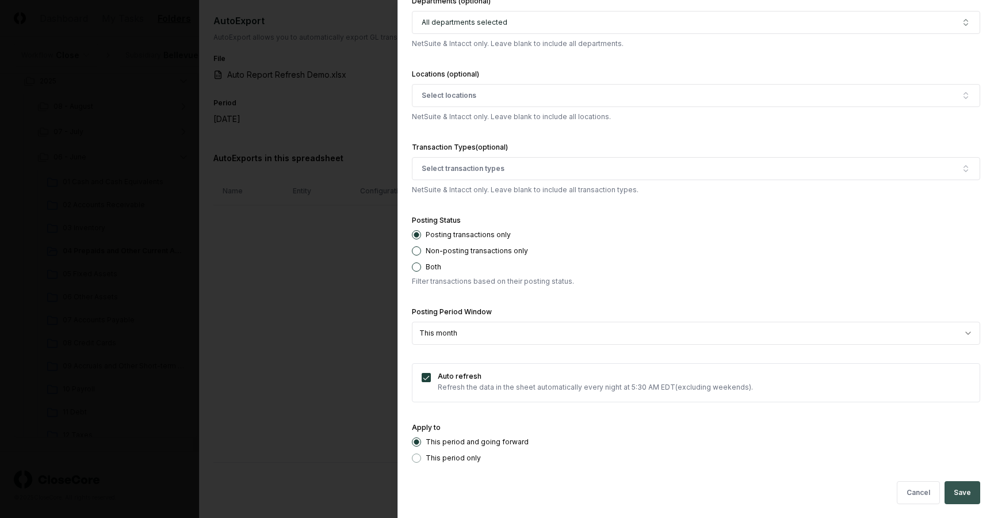
click at [965, 489] on button "Save" at bounding box center [962, 492] width 36 height 23
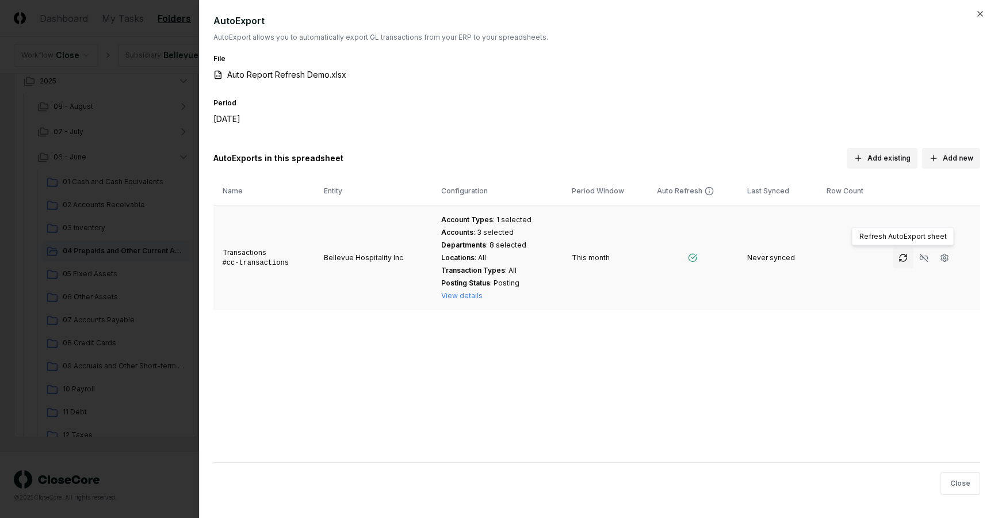
click at [899, 259] on icon "button" at bounding box center [902, 257] width 9 height 9
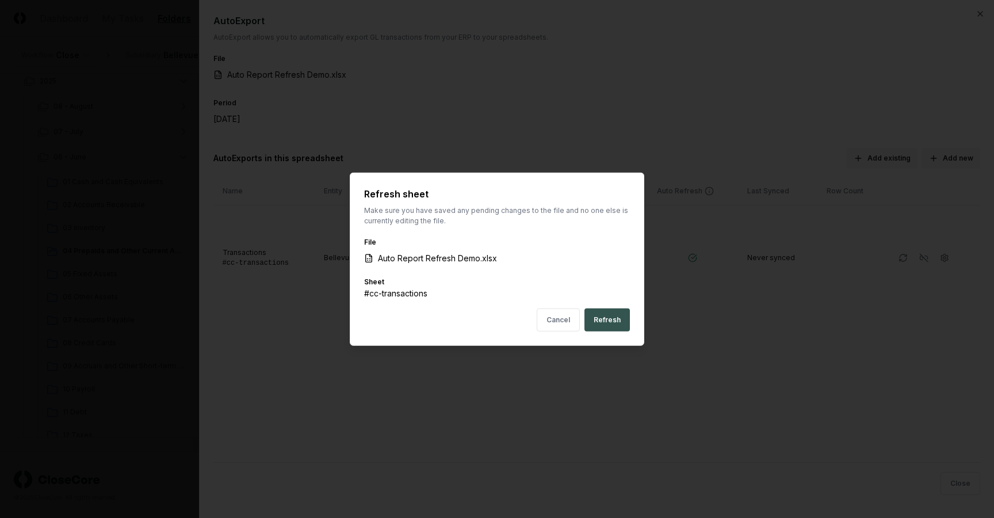
click at [613, 311] on button "Refresh" at bounding box center [606, 319] width 45 height 23
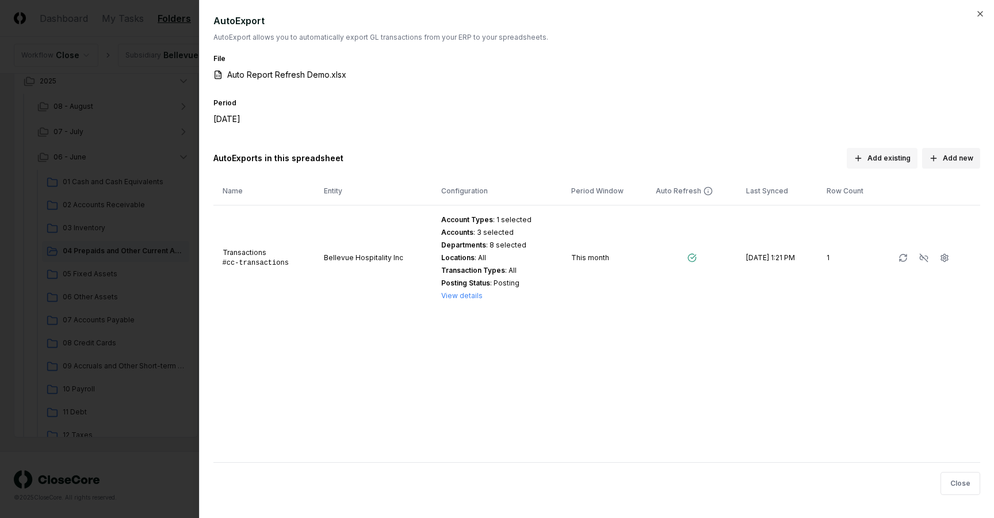
click at [898, 158] on button "Add existing" at bounding box center [882, 158] width 71 height 21
click at [927, 158] on button "Add new" at bounding box center [951, 158] width 58 height 21
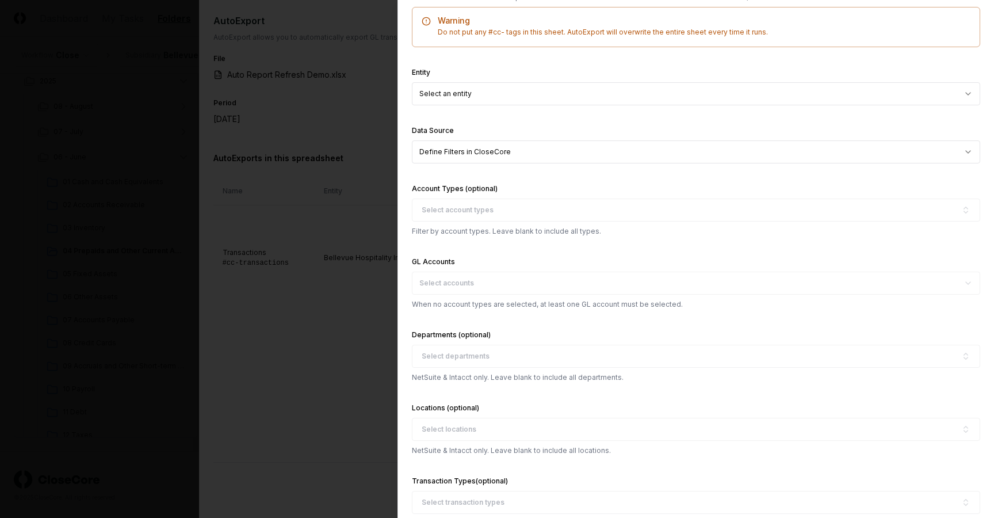
scroll to position [251, 0]
click at [503, 277] on div "Select accounts" at bounding box center [696, 280] width 568 height 23
click at [483, 354] on div "Departments (optional) Select departments NetSuite & Intacct only. Leave blank …" at bounding box center [696, 353] width 568 height 55
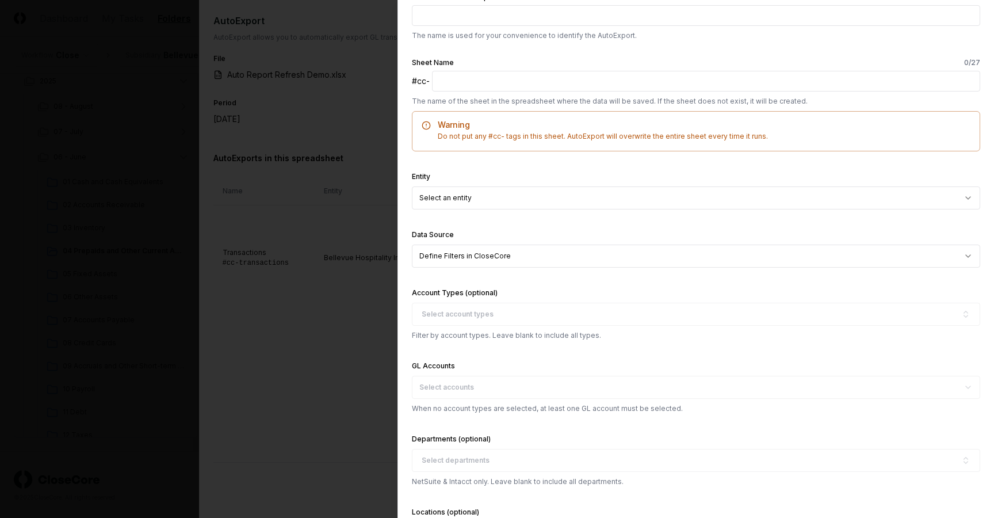
scroll to position [144, 0]
